Goal: Task Accomplishment & Management: Complete application form

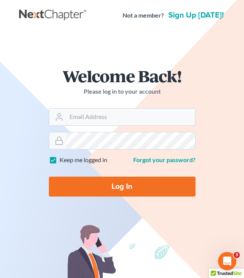
type input "[EMAIL_ADDRESS][DOMAIN_NAME]"
click at [118, 192] on input "Log In" at bounding box center [122, 186] width 147 height 20
type input "Thinking..."
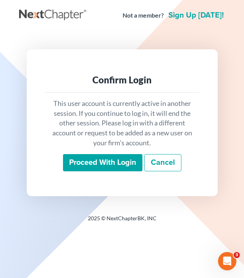
click at [126, 165] on input "Proceed with login" at bounding box center [102, 163] width 79 height 18
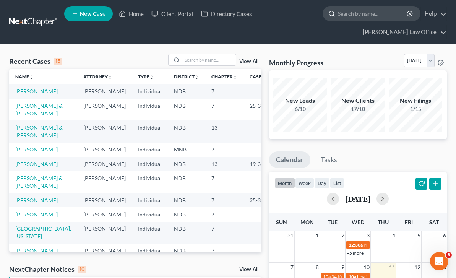
click at [244, 17] on input "search" at bounding box center [373, 13] width 70 height 14
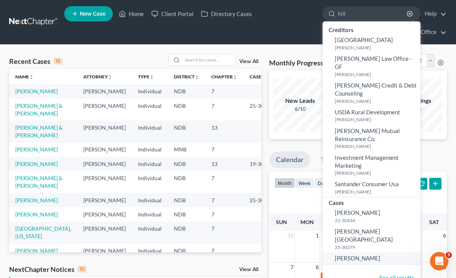
type input "hill"
click at [244, 252] on link "[PERSON_NAME]" at bounding box center [371, 258] width 98 height 12
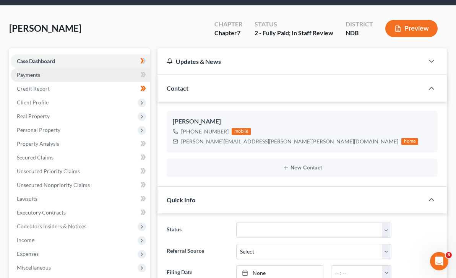
scroll to position [42, 0]
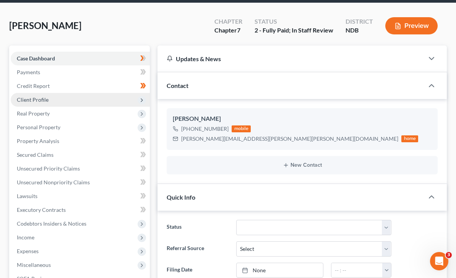
click at [112, 102] on span "Client Profile" at bounding box center [80, 100] width 139 height 14
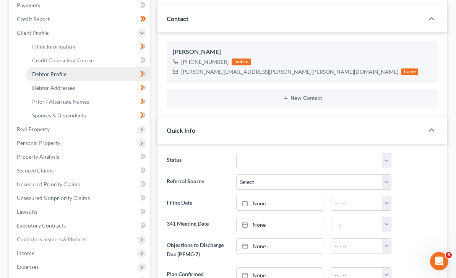
scroll to position [110, 0]
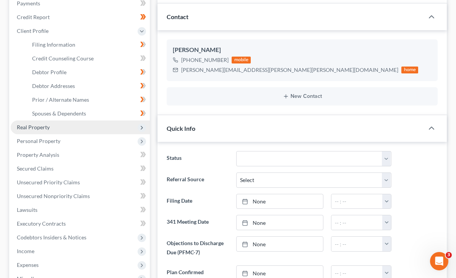
click at [92, 131] on span "Real Property" at bounding box center [80, 127] width 139 height 14
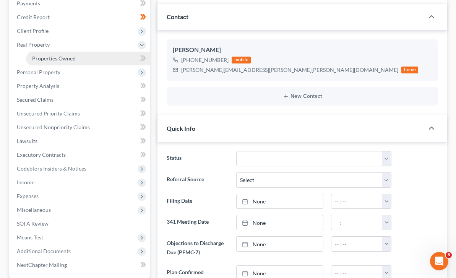
click at [89, 60] on link "Properties Owned" at bounding box center [88, 59] width 124 height 14
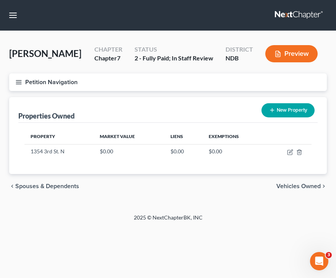
click at [244, 185] on span "Vehicles Owned" at bounding box center [298, 186] width 44 height 6
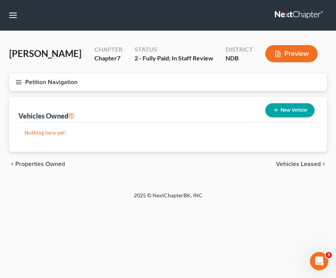
click at [21, 81] on icon "button" at bounding box center [18, 82] width 7 height 7
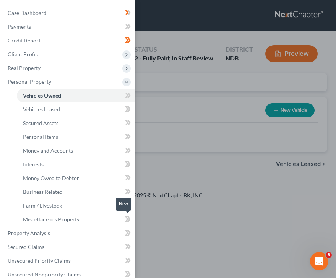
click at [127, 220] on icon at bounding box center [126, 218] width 3 height 5
click at [128, 207] on icon at bounding box center [128, 204] width 3 height 5
click at [125, 192] on icon at bounding box center [128, 192] width 6 height 10
click at [128, 179] on icon at bounding box center [128, 177] width 3 height 5
click at [129, 110] on icon at bounding box center [128, 108] width 3 height 5
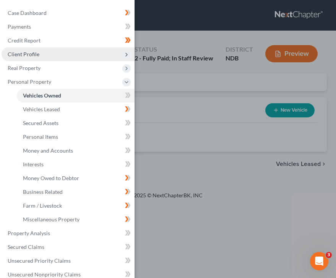
click at [55, 56] on span "Client Profile" at bounding box center [68, 54] width 133 height 14
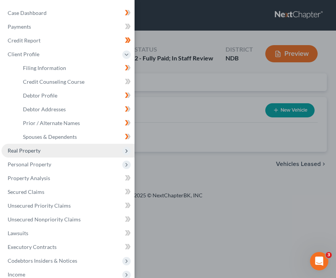
click at [63, 155] on span "Real Property" at bounding box center [68, 151] width 133 height 14
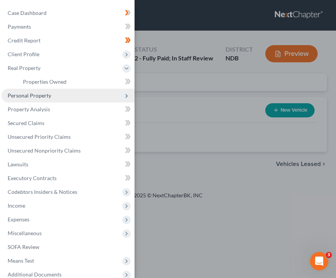
click at [71, 95] on span "Personal Property" at bounding box center [68, 96] width 133 height 14
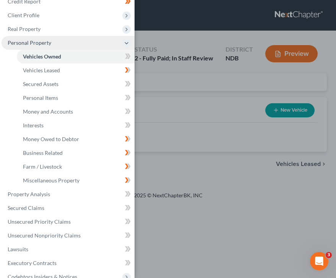
scroll to position [38, 0]
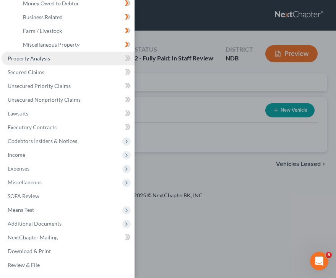
click at [50, 59] on link "Property Analysis" at bounding box center [68, 59] width 133 height 14
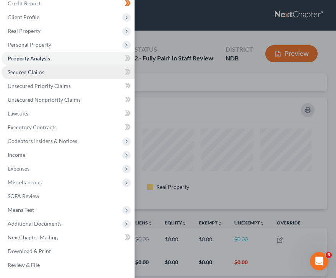
click at [45, 70] on link "Secured Claims" at bounding box center [68, 72] width 133 height 14
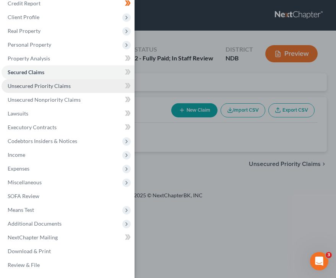
click at [87, 87] on link "Unsecured Priority Claims" at bounding box center [68, 86] width 133 height 14
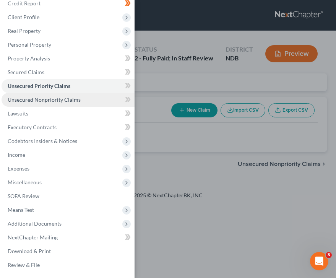
click at [79, 94] on link "Unsecured Nonpriority Claims" at bounding box center [68, 100] width 133 height 14
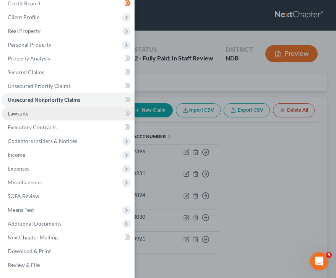
click at [63, 116] on link "Lawsuits" at bounding box center [68, 114] width 133 height 14
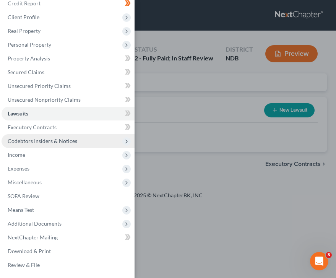
click at [58, 140] on span "Codebtors Insiders & Notices" at bounding box center [43, 140] width 70 height 6
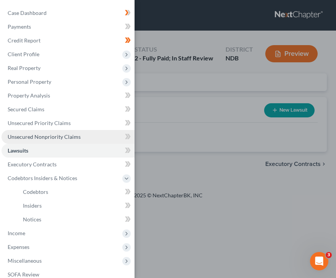
click at [62, 134] on span "Unsecured Nonpriority Claims" at bounding box center [44, 136] width 73 height 6
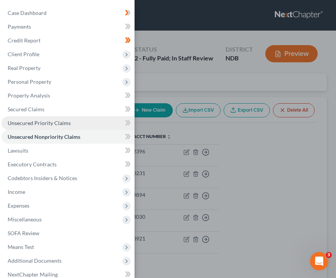
click at [62, 120] on span "Unsecured Priority Claims" at bounding box center [39, 123] width 63 height 6
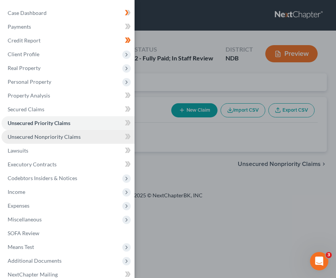
click at [66, 142] on link "Unsecured Nonpriority Claims" at bounding box center [68, 137] width 133 height 14
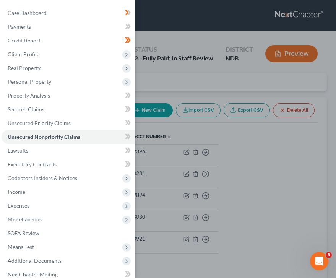
click at [210, 79] on div "Case Dashboard Payments Invoices Payments Payments Credit Report Client Profile" at bounding box center [168, 139] width 336 height 278
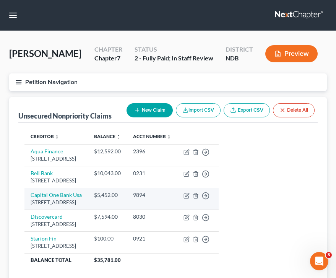
scroll to position [57, 0]
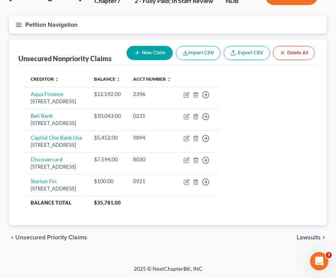
click at [18, 27] on icon "button" at bounding box center [18, 24] width 7 height 7
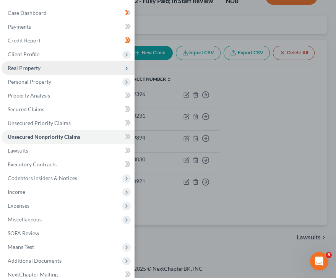
click at [81, 67] on span "Real Property" at bounding box center [68, 68] width 133 height 14
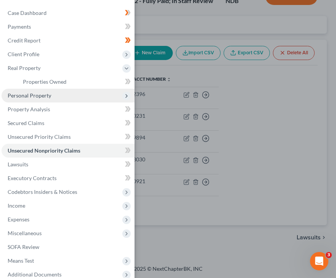
click at [55, 100] on span "Personal Property" at bounding box center [68, 96] width 133 height 14
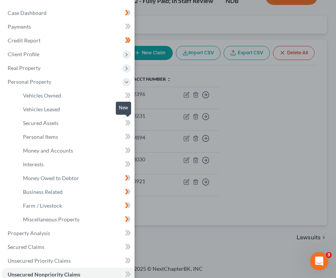
click at [124, 124] on span at bounding box center [127, 123] width 13 height 11
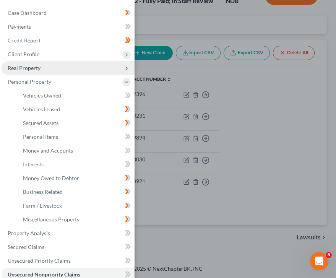
click at [91, 62] on span "Real Property" at bounding box center [68, 68] width 133 height 14
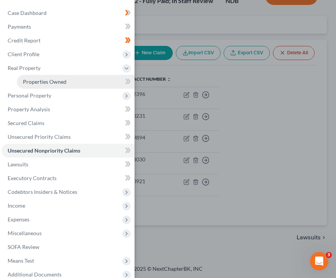
click at [73, 79] on link "Properties Owned" at bounding box center [76, 82] width 118 height 14
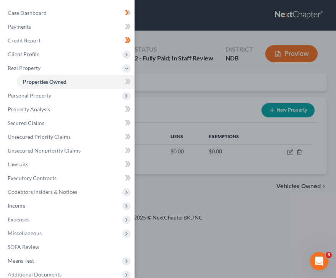
click at [176, 94] on div "Case Dashboard Payments Invoices Payments Payments Credit Report Client Profile" at bounding box center [168, 139] width 336 height 278
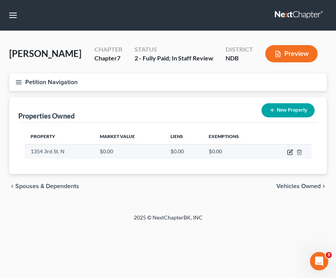
click at [244, 152] on icon "button" at bounding box center [290, 152] width 6 height 6
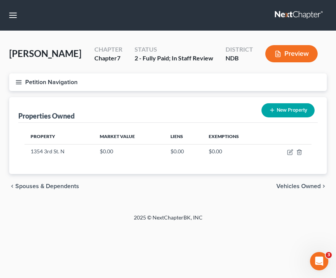
select select "29"
select select "8"
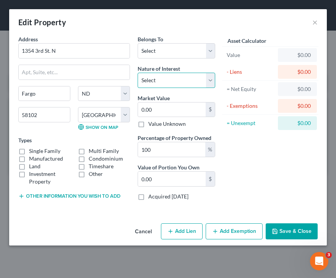
click at [190, 82] on select "Select Fee Simple Joint Tenant Life Estate Equitable Interest Future Interest T…" at bounding box center [176, 80] width 78 height 15
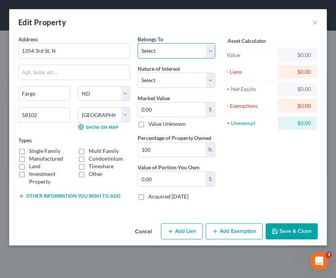
click at [174, 53] on select "Select Debtor 1 Only Debtor 2 Only Debtor 1 And Debtor 2 Only At Least One Of T…" at bounding box center [176, 50] width 78 height 15
select select "0"
click at [137, 43] on select "Select Debtor 1 Only Debtor 2 Only Debtor 1 And Debtor 2 Only At Least One Of T…" at bounding box center [176, 50] width 78 height 15
click at [29, 150] on label "Single Family" at bounding box center [44, 151] width 31 height 8
click at [32, 150] on input "Single Family" at bounding box center [34, 149] width 5 height 5
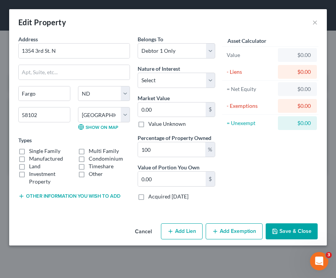
checkbox input "true"
click at [179, 108] on input "0.00" at bounding box center [172, 109] width 68 height 15
type input "5"
type input "5.00"
type input "56"
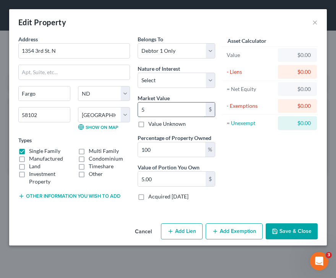
type input "56.00"
type input "560"
type input "560.00"
type input "5600"
type input "5,600.00"
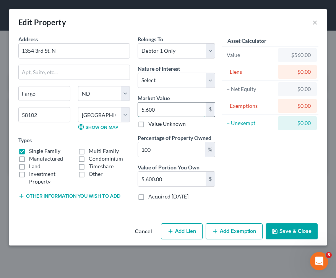
type input "5,6000"
type input "56,000.00"
type input "56,0000"
type input "560,000.00"
type input "560,000"
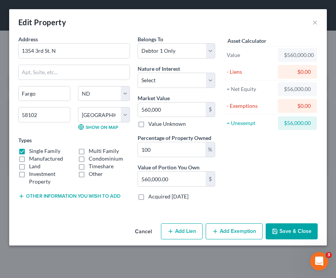
click at [189, 232] on button "Add Lien" at bounding box center [182, 231] width 42 height 16
select select "0"
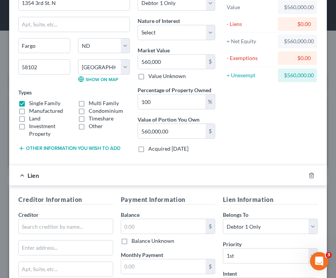
scroll to position [54, 0]
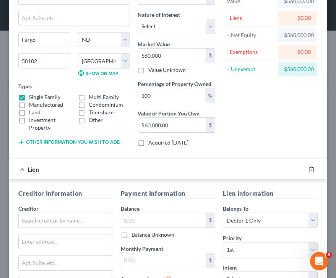
click at [244, 168] on icon "button" at bounding box center [310, 168] width 3 height 5
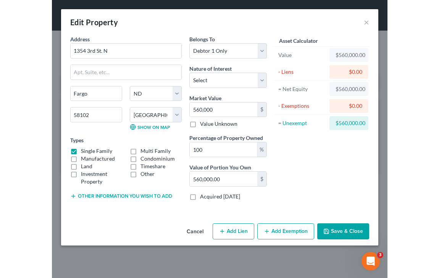
scroll to position [0, 0]
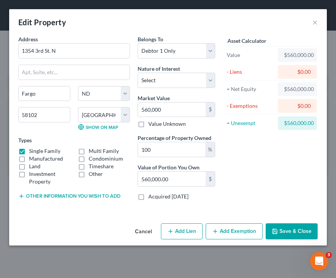
click at [244, 224] on button "Save & Close" at bounding box center [291, 231] width 52 height 16
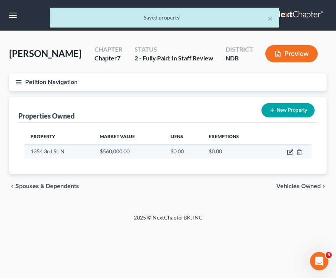
click at [244, 154] on icon "button" at bounding box center [290, 152] width 6 height 6
select select "29"
select select "8"
select select "0"
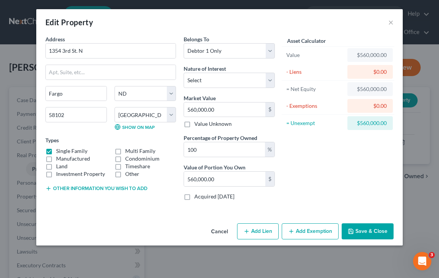
click at [244, 232] on button "Add Lien" at bounding box center [258, 231] width 42 height 16
select select "0"
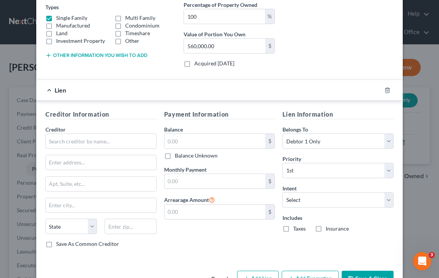
scroll to position [157, 0]
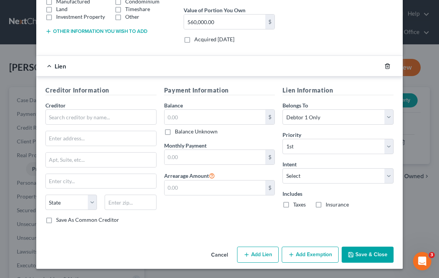
click at [244, 64] on icon "button" at bounding box center [388, 66] width 6 height 6
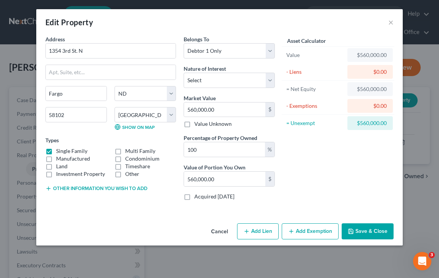
click at [244, 228] on button "Add Exemption" at bounding box center [310, 231] width 57 height 16
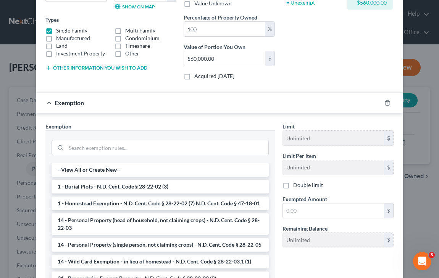
scroll to position [121, 0]
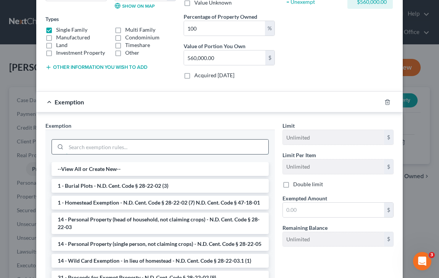
click at [108, 140] on input "search" at bounding box center [167, 146] width 202 height 15
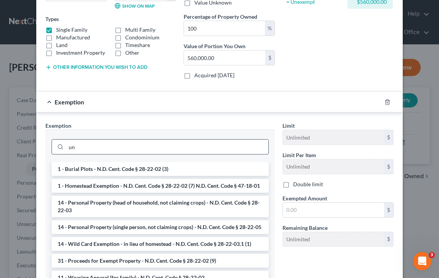
type input "u"
type input "homes"
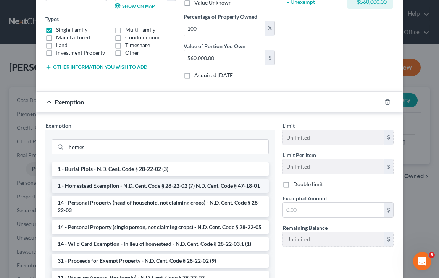
click at [153, 185] on li "1 - Homestead Exemption - N.D. Cent. Code § 28-22-02 (7) N.D. Cent. Code § 47-1…" at bounding box center [160, 186] width 217 height 14
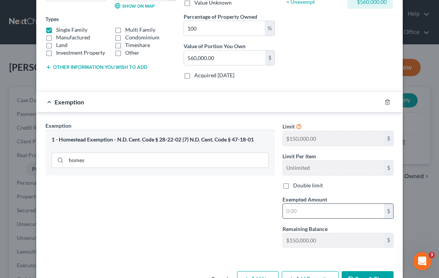
click at [244, 212] on input "text" at bounding box center [333, 211] width 101 height 15
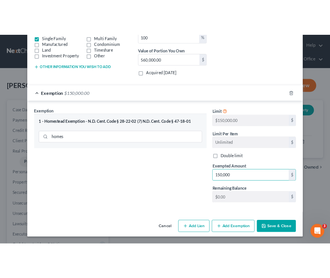
scroll to position [145, 0]
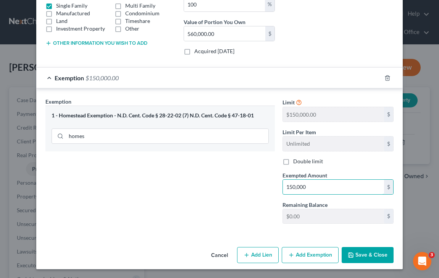
type input "150,000"
click at [244, 254] on button "Save & Close" at bounding box center [368, 255] width 52 height 16
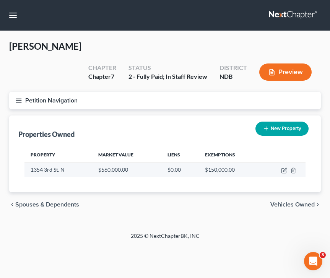
click at [244, 162] on td at bounding box center [282, 169] width 45 height 15
click at [244, 167] on icon "button" at bounding box center [284, 170] width 6 height 6
select select "29"
select select "8"
select select "0"
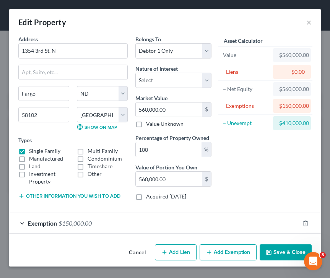
click at [32, 227] on div "Exemption $150,000.00" at bounding box center [154, 223] width 290 height 20
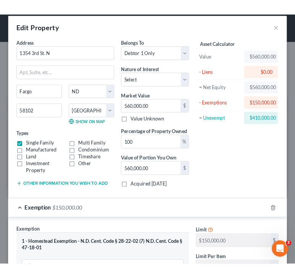
scroll to position [7, 0]
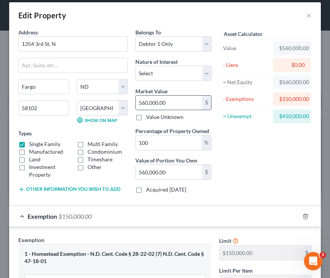
drag, startPoint x: 172, startPoint y: 103, endPoint x: 184, endPoint y: 106, distance: 12.7
click at [184, 106] on input "560,000.00" at bounding box center [169, 102] width 66 height 15
type input "0"
click at [157, 101] on input "text" at bounding box center [169, 102] width 66 height 15
type input "4"
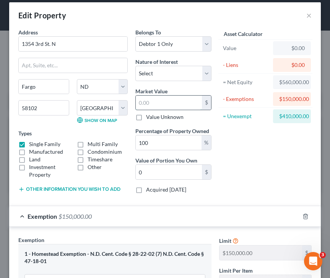
type input "4.00"
type input "41"
type input "41.00"
type input "413"
type input "413.00"
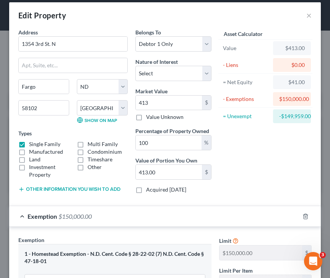
click at [15, 146] on div "Single Family" at bounding box center [44, 144] width 58 height 8
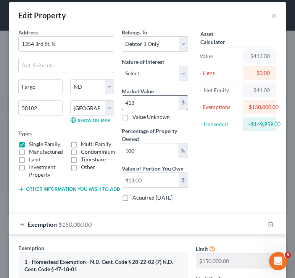
click at [163, 101] on input "413" at bounding box center [150, 102] width 57 height 15
click at [149, 106] on input "413" at bounding box center [150, 102] width 57 height 15
type input "4133"
type input "4,133.00"
type input "4,1333"
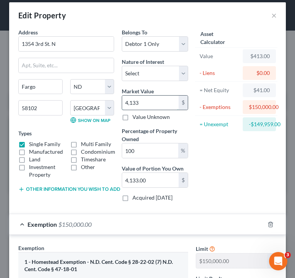
type input "41,333.00"
type input "41,3333"
type input "413,333.00"
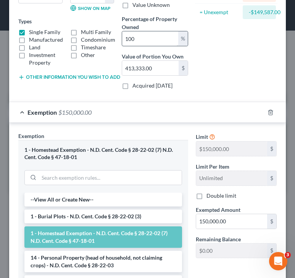
scroll to position [218, 0]
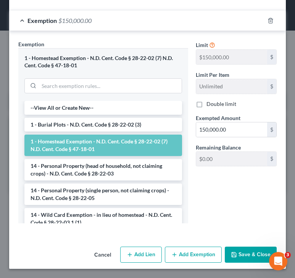
type input "413,333"
click at [244, 256] on button "Save & Close" at bounding box center [251, 254] width 52 height 16
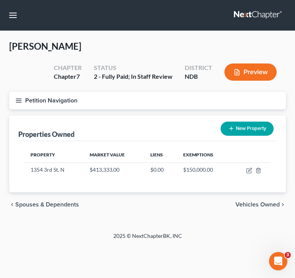
click at [19, 99] on icon "button" at bounding box center [18, 100] width 7 height 7
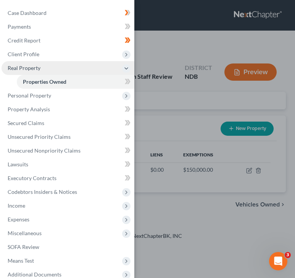
click at [74, 69] on span "Real Property" at bounding box center [68, 68] width 133 height 14
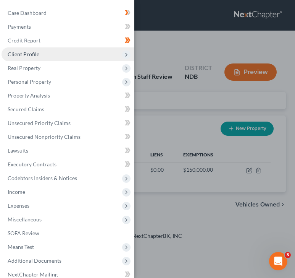
click at [87, 52] on span "Client Profile" at bounding box center [68, 54] width 133 height 14
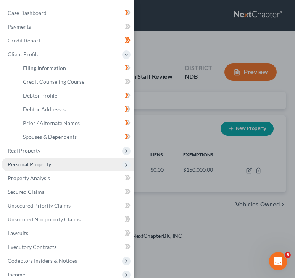
click at [55, 162] on span "Personal Property" at bounding box center [68, 164] width 133 height 14
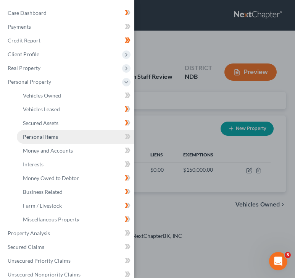
click at [76, 136] on link "Personal Items" at bounding box center [76, 137] width 118 height 14
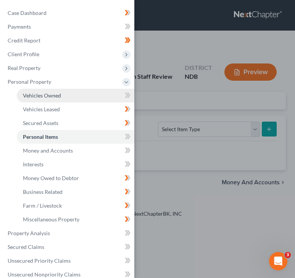
click at [79, 98] on link "Vehicles Owned" at bounding box center [76, 96] width 118 height 14
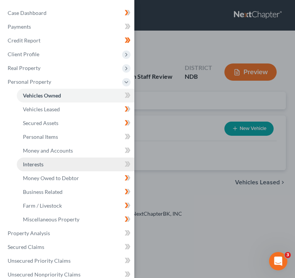
click at [102, 166] on link "Interests" at bounding box center [76, 164] width 118 height 14
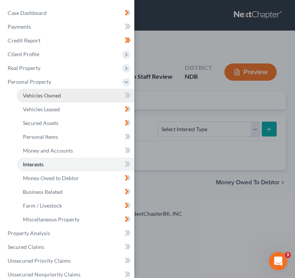
click at [92, 96] on link "Vehicles Owned" at bounding box center [76, 96] width 118 height 14
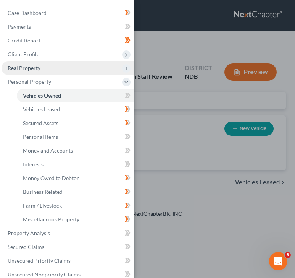
click at [78, 72] on span "Real Property" at bounding box center [68, 68] width 133 height 14
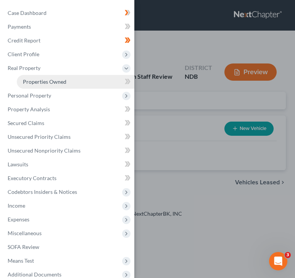
click at [68, 79] on link "Properties Owned" at bounding box center [76, 82] width 118 height 14
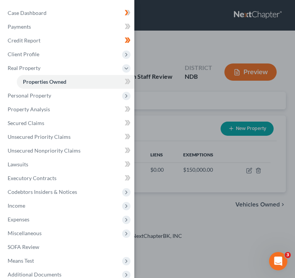
click at [126, 80] on icon at bounding box center [126, 81] width 3 height 5
click at [182, 75] on div "Case Dashboard Payments Invoices Payments Payments Credit Report Client Profile" at bounding box center [147, 139] width 295 height 278
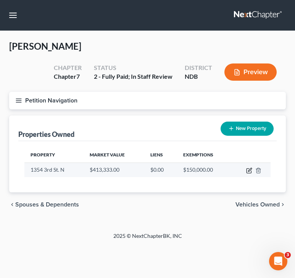
click at [244, 170] on icon "button" at bounding box center [249, 170] width 6 height 6
select select "29"
select select "8"
select select "0"
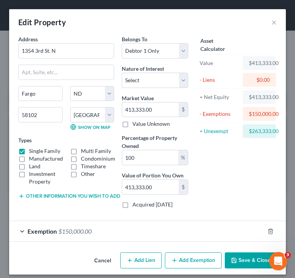
scroll to position [13, 0]
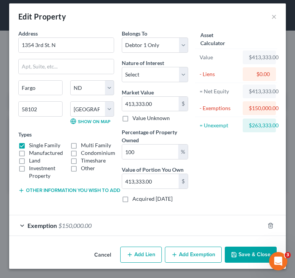
click at [244, 254] on button "Save & Close" at bounding box center [251, 254] width 52 height 16
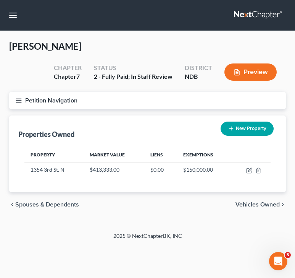
click at [18, 103] on button "Petition Navigation" at bounding box center [147, 101] width 277 height 18
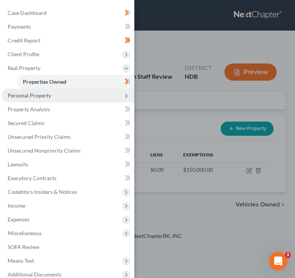
click at [41, 96] on span "Personal Property" at bounding box center [30, 95] width 44 height 6
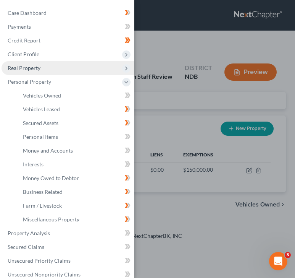
click at [50, 72] on span "Real Property" at bounding box center [68, 68] width 133 height 14
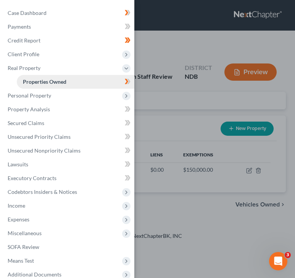
click at [52, 82] on span "Properties Owned" at bounding box center [45, 81] width 44 height 6
click at [205, 116] on div "Case Dashboard Payments Invoices Payments Payments Credit Report Client Profile" at bounding box center [147, 139] width 295 height 278
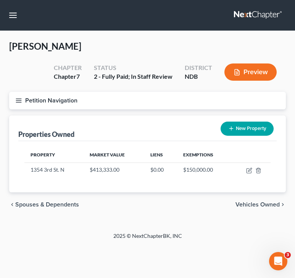
click at [244, 203] on span "Vehicles Owned" at bounding box center [258, 204] width 44 height 6
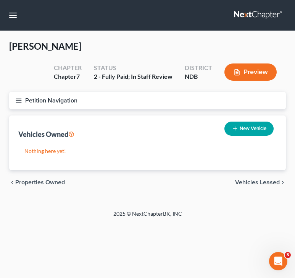
click at [244, 183] on span "Vehicles Leased" at bounding box center [257, 182] width 45 height 6
click at [244, 183] on span "Secured Assets" at bounding box center [258, 182] width 43 height 6
click at [244, 183] on span "Personal Items" at bounding box center [259, 182] width 41 height 6
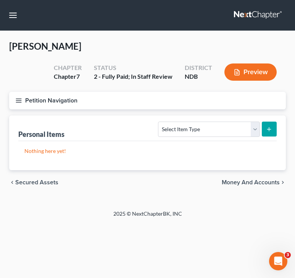
click at [244, 183] on span "Money and Accounts" at bounding box center [251, 182] width 58 height 6
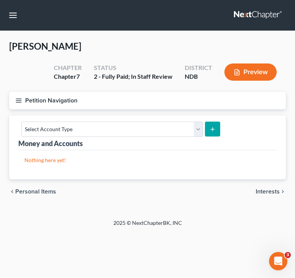
click at [244, 183] on div "chevron_left Personal Items Interests chevron_right" at bounding box center [147, 191] width 277 height 24
click at [244, 188] on span "Interests" at bounding box center [268, 191] width 24 height 6
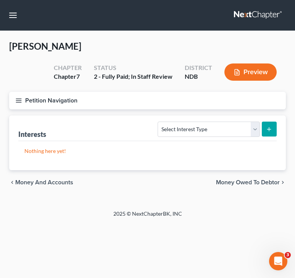
click at [20, 97] on icon "button" at bounding box center [18, 100] width 7 height 7
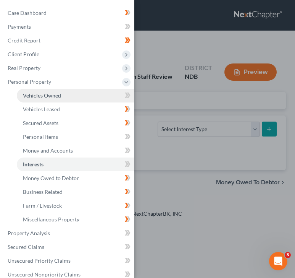
click at [60, 95] on span "Vehicles Owned" at bounding box center [42, 95] width 38 height 6
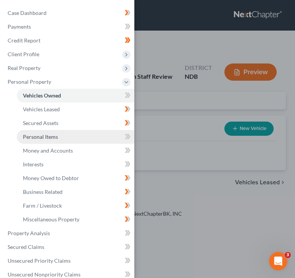
click at [54, 138] on span "Personal Items" at bounding box center [40, 136] width 35 height 6
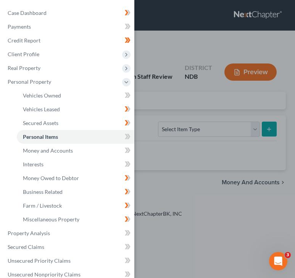
click at [216, 105] on div "Case Dashboard Payments Invoices Payments Payments Credit Report Client Profile" at bounding box center [147, 139] width 295 height 278
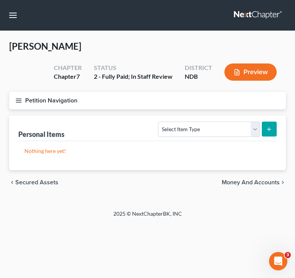
click at [18, 100] on line "button" at bounding box center [18, 100] width 5 height 0
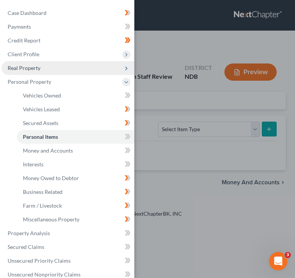
click at [50, 72] on span "Real Property" at bounding box center [68, 68] width 133 height 14
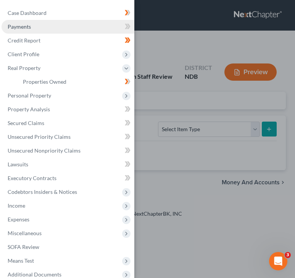
click at [48, 20] on link "Payments" at bounding box center [68, 27] width 133 height 14
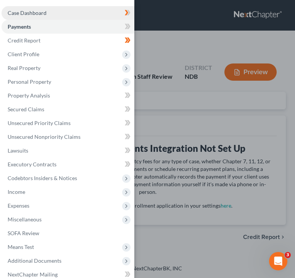
click at [52, 9] on link "Case Dashboard" at bounding box center [68, 13] width 133 height 14
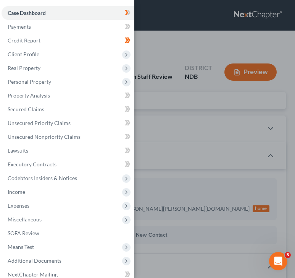
click at [170, 51] on div "Case Dashboard Payments Invoices Payments Payments Credit Report Client Profile" at bounding box center [147, 139] width 295 height 278
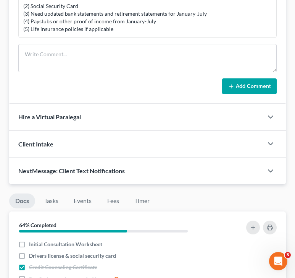
scroll to position [583, 0]
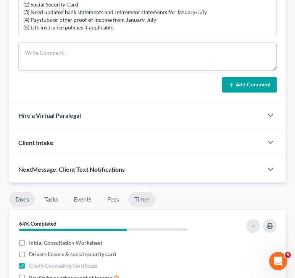
click at [135, 202] on link "Timer" at bounding box center [141, 199] width 27 height 15
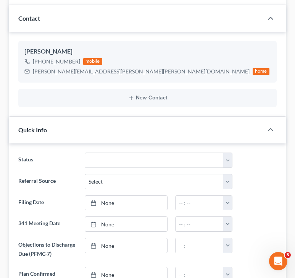
scroll to position [0, 0]
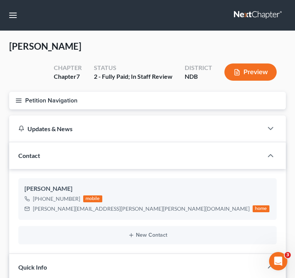
click at [20, 100] on line "button" at bounding box center [18, 100] width 5 height 0
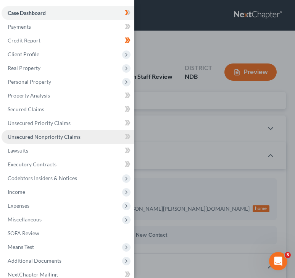
click at [39, 141] on link "Unsecured Nonpriority Claims" at bounding box center [68, 137] width 133 height 14
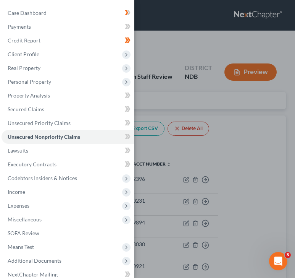
click at [244, 113] on div "Case Dashboard Payments Invoices Payments Payments Credit Report Client Profile" at bounding box center [147, 139] width 295 height 278
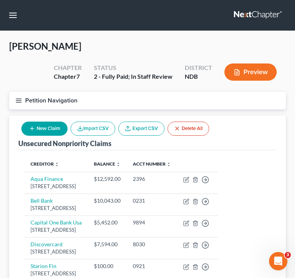
click at [23, 101] on button "Petition Navigation" at bounding box center [147, 101] width 277 height 18
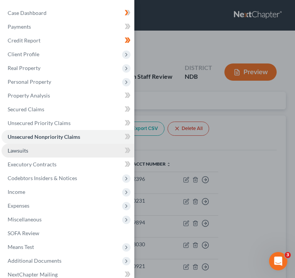
click at [40, 149] on link "Lawsuits" at bounding box center [68, 151] width 133 height 14
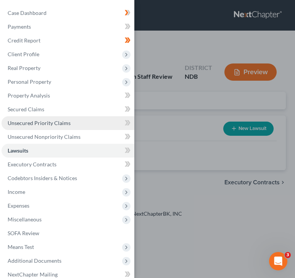
click at [57, 126] on link "Unsecured Priority Claims" at bounding box center [68, 123] width 133 height 14
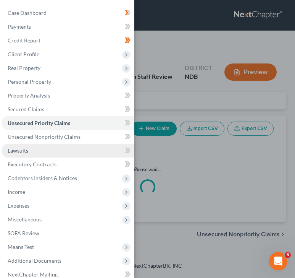
click at [35, 148] on link "Lawsuits" at bounding box center [68, 151] width 133 height 14
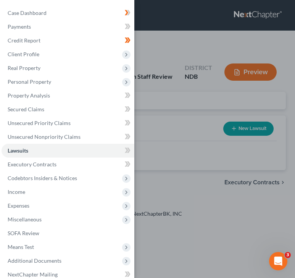
click at [146, 102] on div "Case Dashboard Payments Invoices Payments Payments Credit Report Client Profile" at bounding box center [147, 139] width 295 height 278
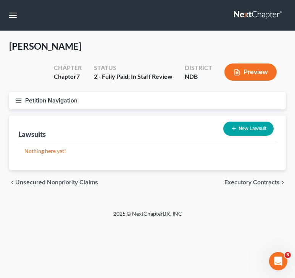
click at [20, 102] on line "button" at bounding box center [18, 102] width 5 height 0
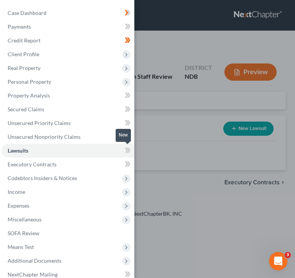
click at [124, 148] on span at bounding box center [127, 150] width 13 height 11
click at [125, 165] on icon at bounding box center [128, 164] width 6 height 10
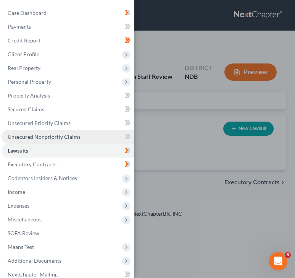
click at [112, 136] on link "Unsecured Nonpriority Claims" at bounding box center [68, 137] width 133 height 14
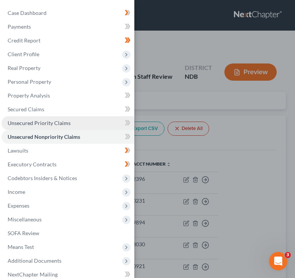
click at [109, 125] on link "Unsecured Priority Claims" at bounding box center [68, 123] width 133 height 14
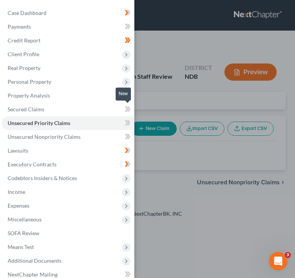
click at [126, 109] on icon at bounding box center [128, 109] width 6 height 10
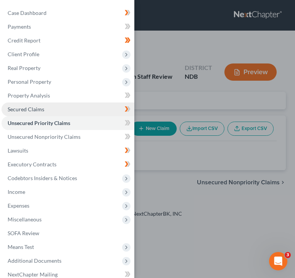
click at [108, 107] on link "Secured Claims" at bounding box center [68, 109] width 133 height 14
click at [108, 123] on link "Unsecured Priority Claims" at bounding box center [68, 123] width 133 height 14
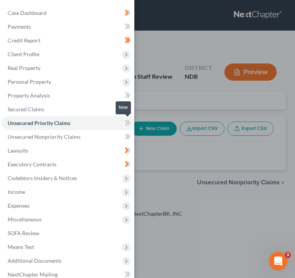
click at [126, 123] on icon at bounding box center [126, 122] width 3 height 5
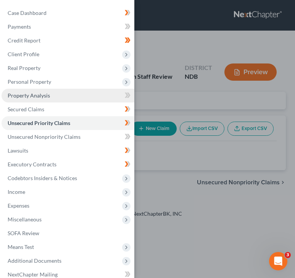
click at [119, 91] on link "Property Analysis" at bounding box center [68, 96] width 133 height 14
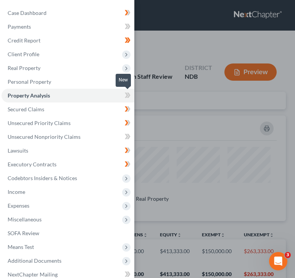
scroll to position [105, 277]
click at [127, 94] on icon at bounding box center [126, 94] width 3 height 5
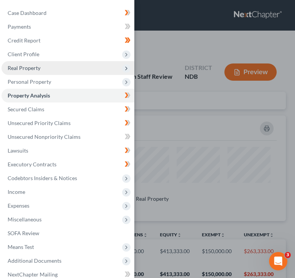
click at [108, 68] on span "Real Property" at bounding box center [68, 68] width 133 height 14
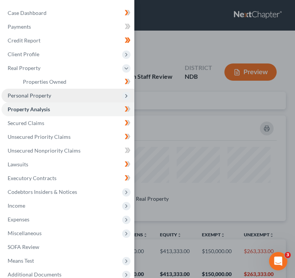
click at [78, 89] on span "Personal Property" at bounding box center [68, 96] width 133 height 14
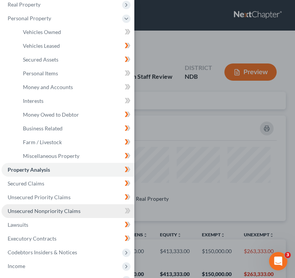
scroll to position [175, 0]
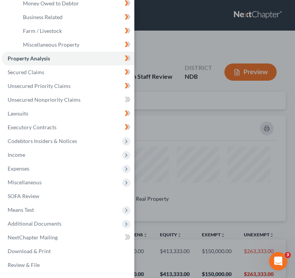
click at [194, 122] on div "Case Dashboard Payments Invoices Payments Payments Credit Report Client Profile" at bounding box center [147, 139] width 295 height 278
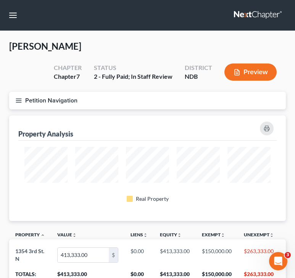
click at [18, 98] on icon "button" at bounding box center [18, 100] width 7 height 7
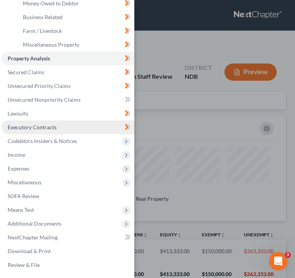
scroll to position [0, 0]
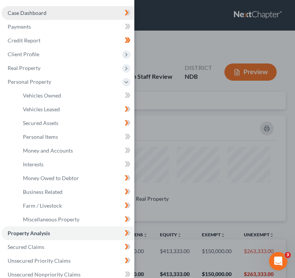
click at [60, 14] on link "Case Dashboard" at bounding box center [68, 13] width 133 height 14
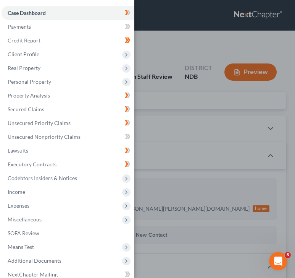
click at [174, 63] on div "Case Dashboard Payments Invoices Payments Payments Credit Report Client Profile" at bounding box center [147, 139] width 295 height 278
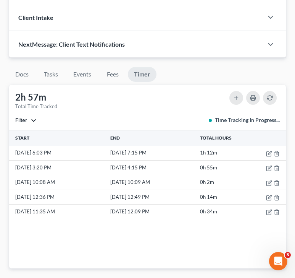
scroll to position [721, 0]
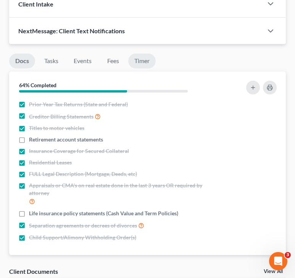
click at [146, 63] on link "Timer" at bounding box center [141, 60] width 27 height 15
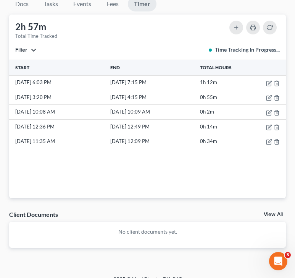
scroll to position [789, 0]
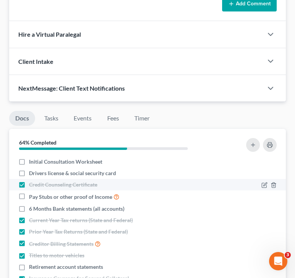
scroll to position [70, 0]
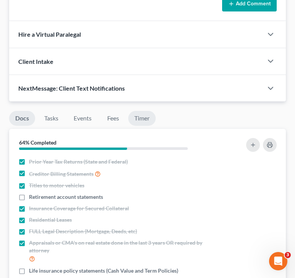
click at [137, 117] on link "Timer" at bounding box center [141, 118] width 27 height 15
